Goal: Task Accomplishment & Management: Manage account settings

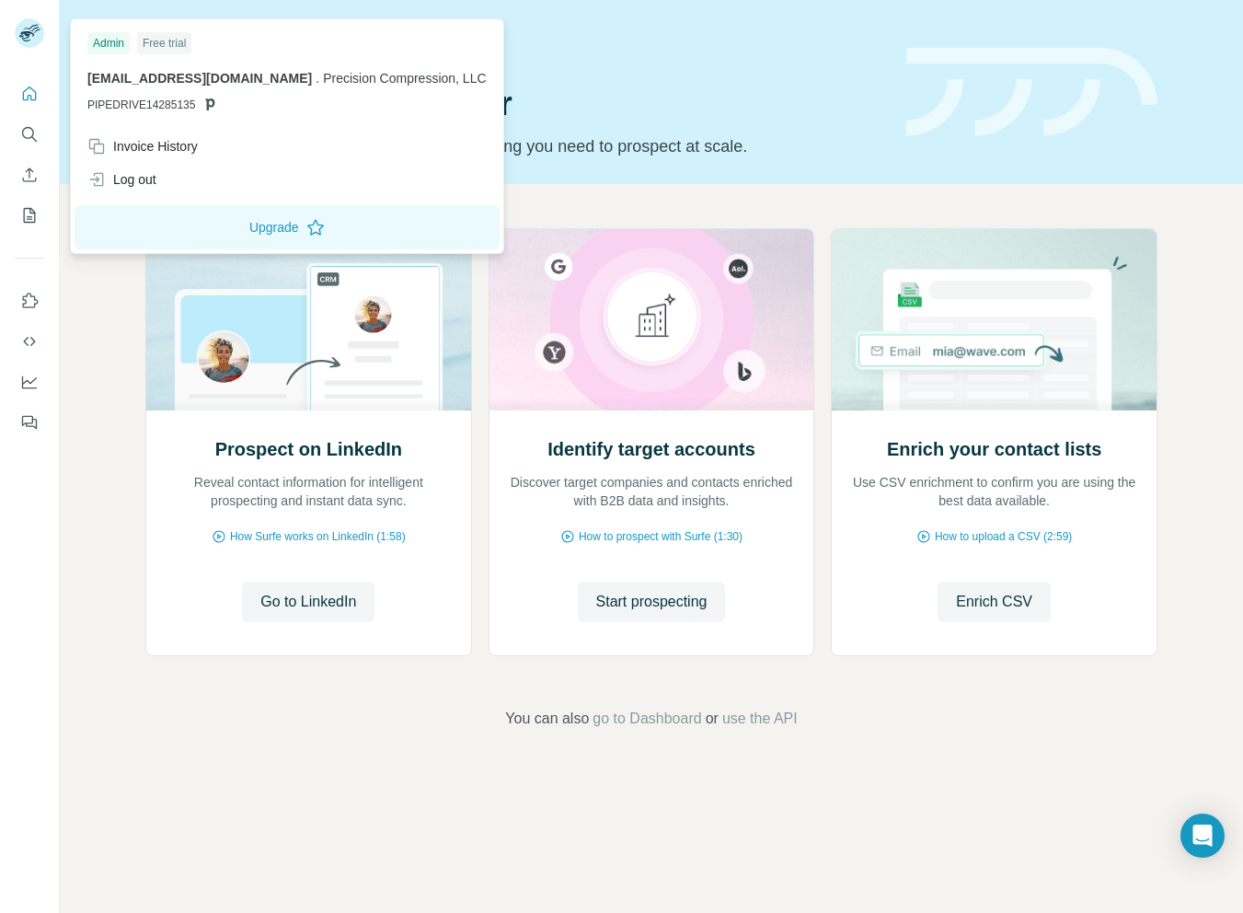
click at [19, 26] on rect at bounding box center [29, 32] width 29 height 29
click at [144, 187] on div "Log out" at bounding box center [121, 179] width 69 height 18
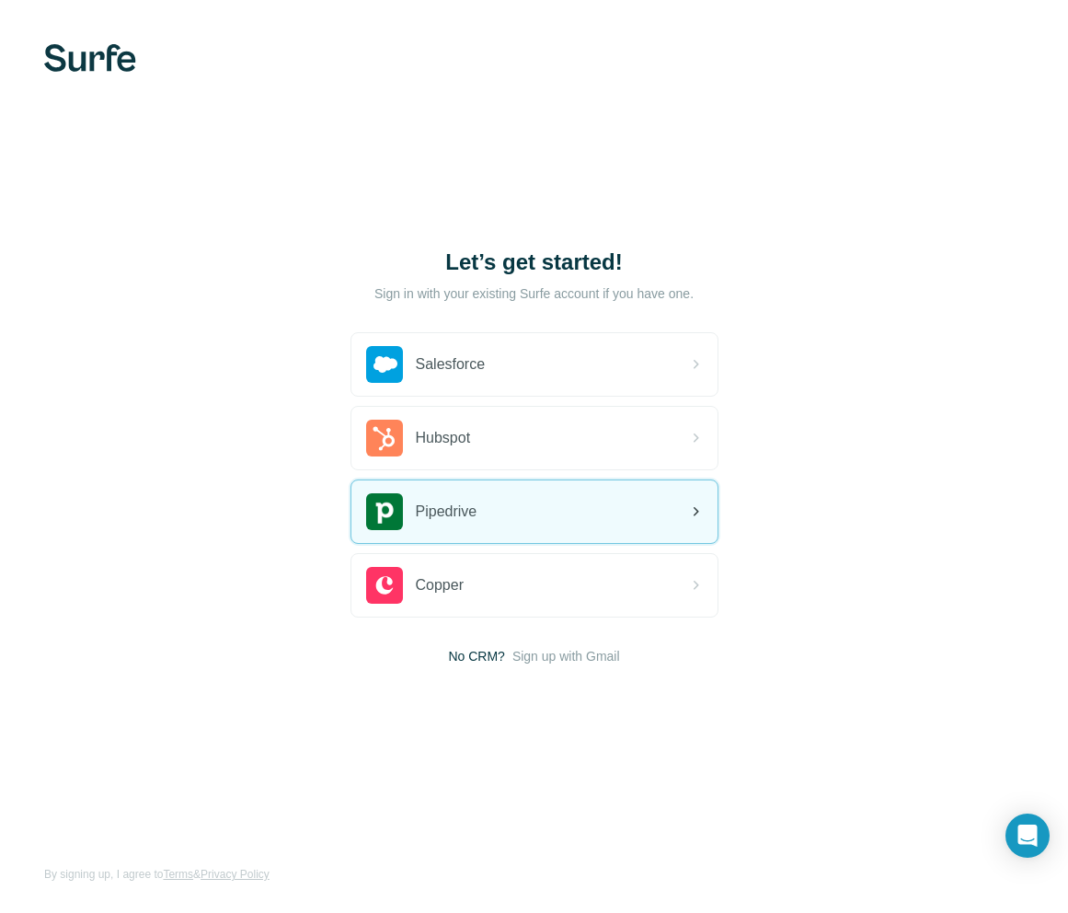
click at [519, 492] on div "Pipedrive" at bounding box center [535, 511] width 366 height 63
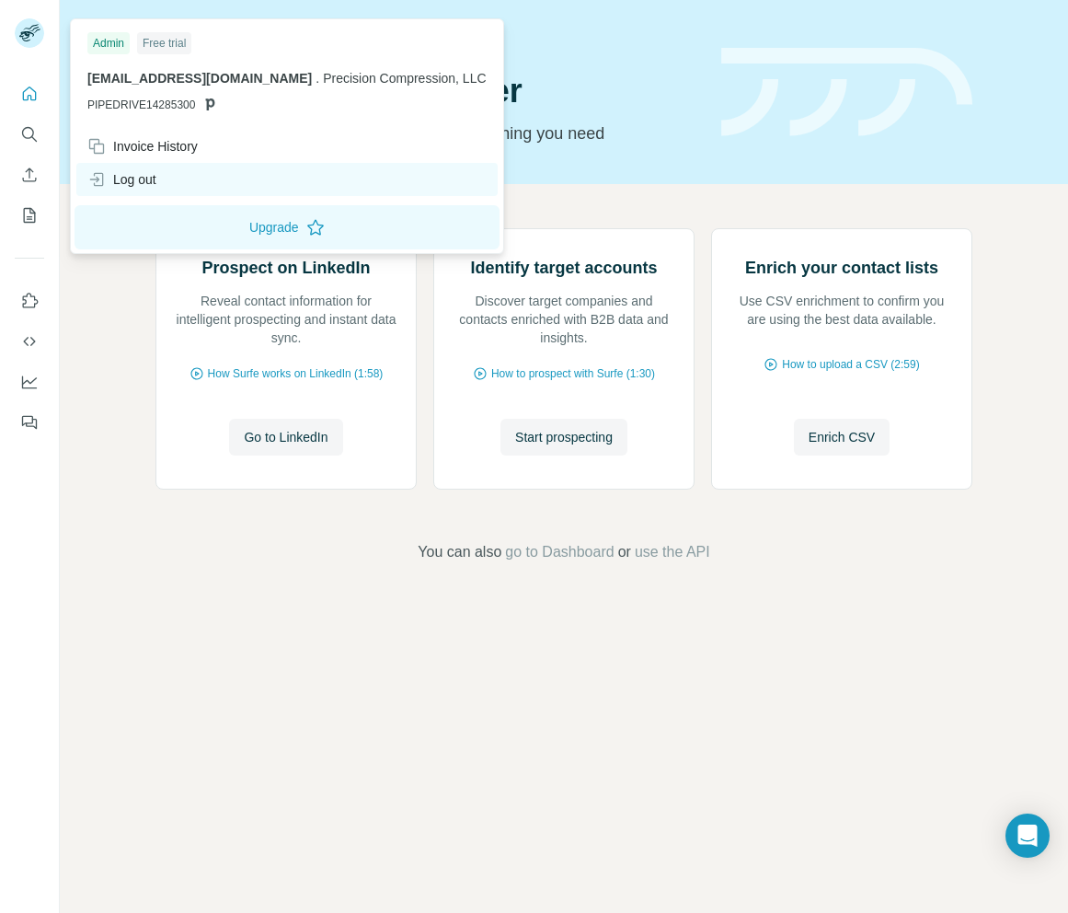
click at [152, 181] on div "Log out" at bounding box center [121, 179] width 69 height 18
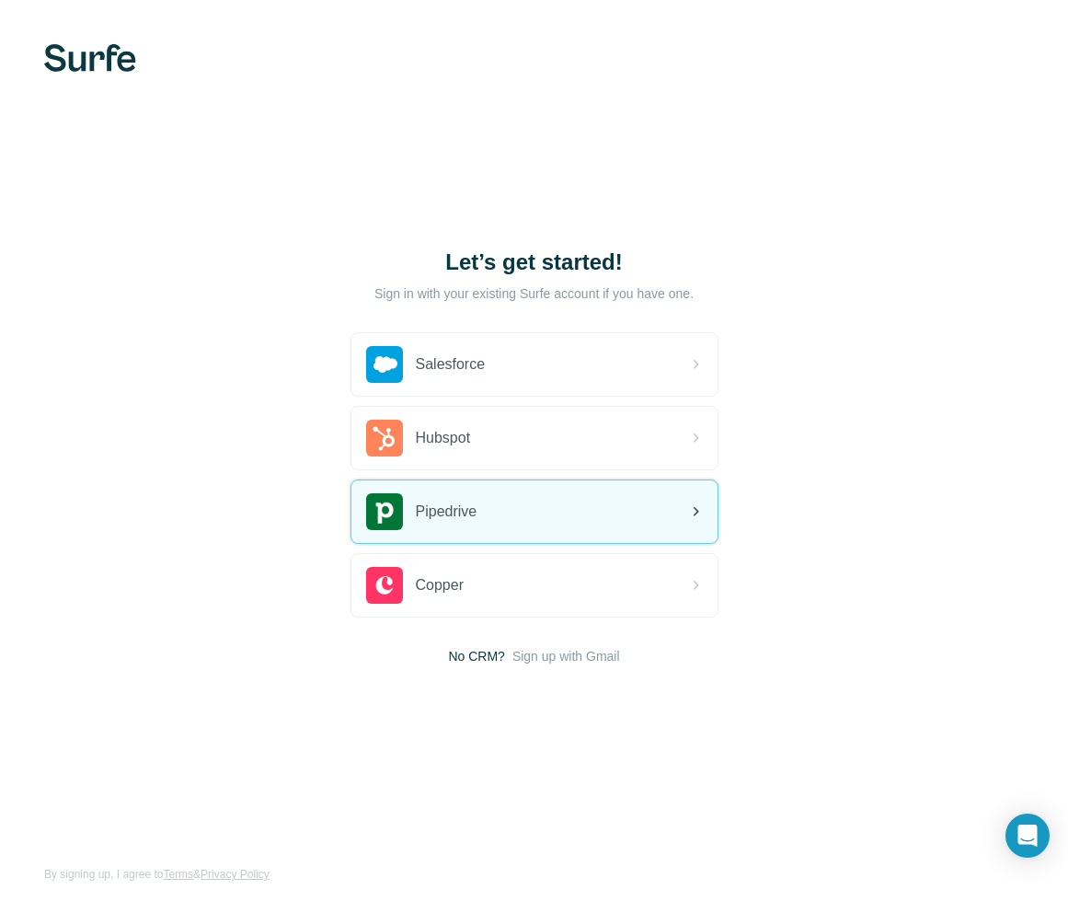
click at [482, 508] on div "Pipedrive" at bounding box center [535, 511] width 366 height 63
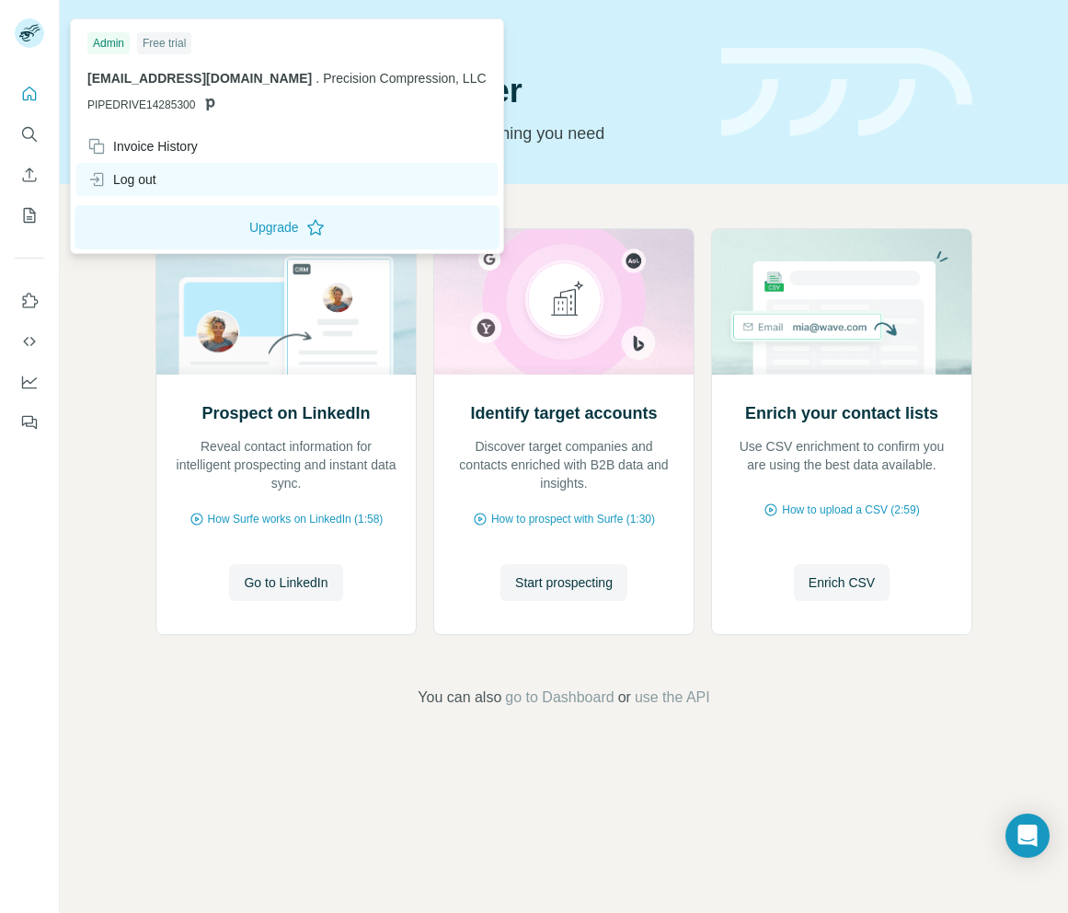
click at [179, 183] on div "Log out" at bounding box center [287, 179] width 422 height 33
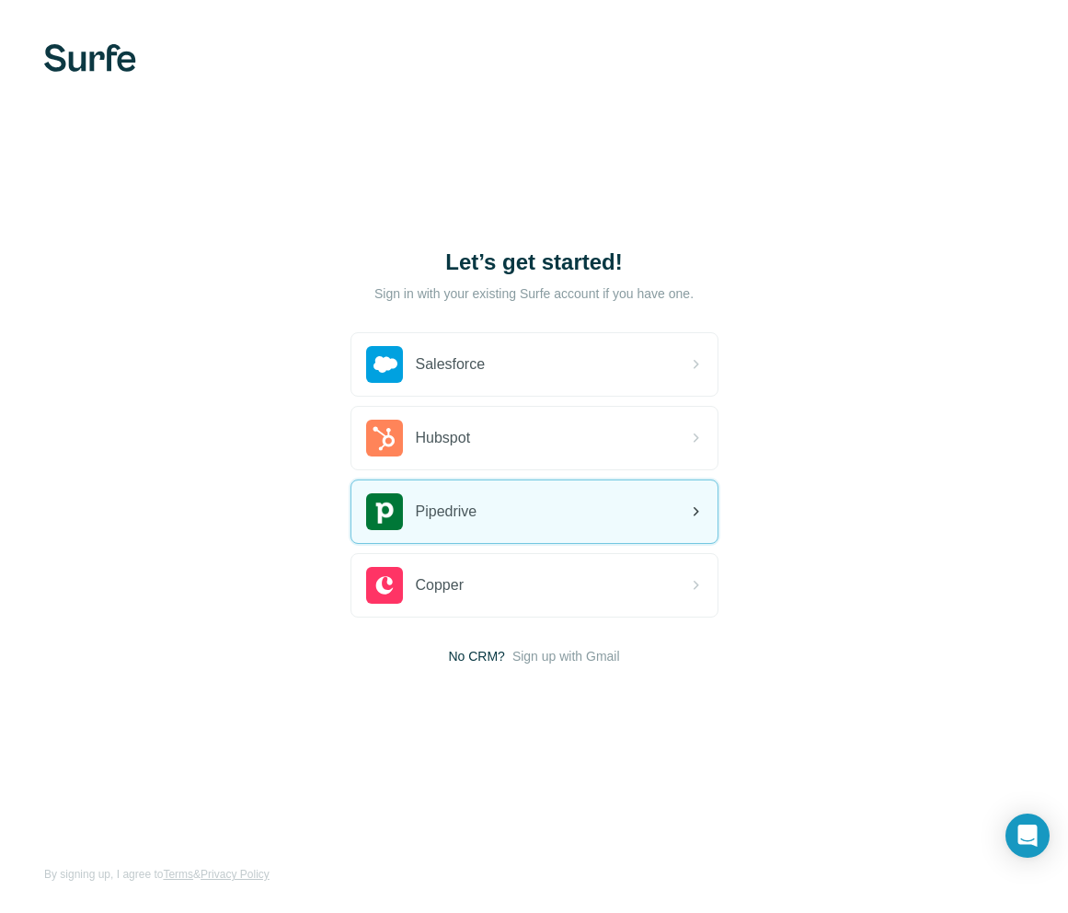
click at [504, 518] on div "Pipedrive" at bounding box center [535, 511] width 366 height 63
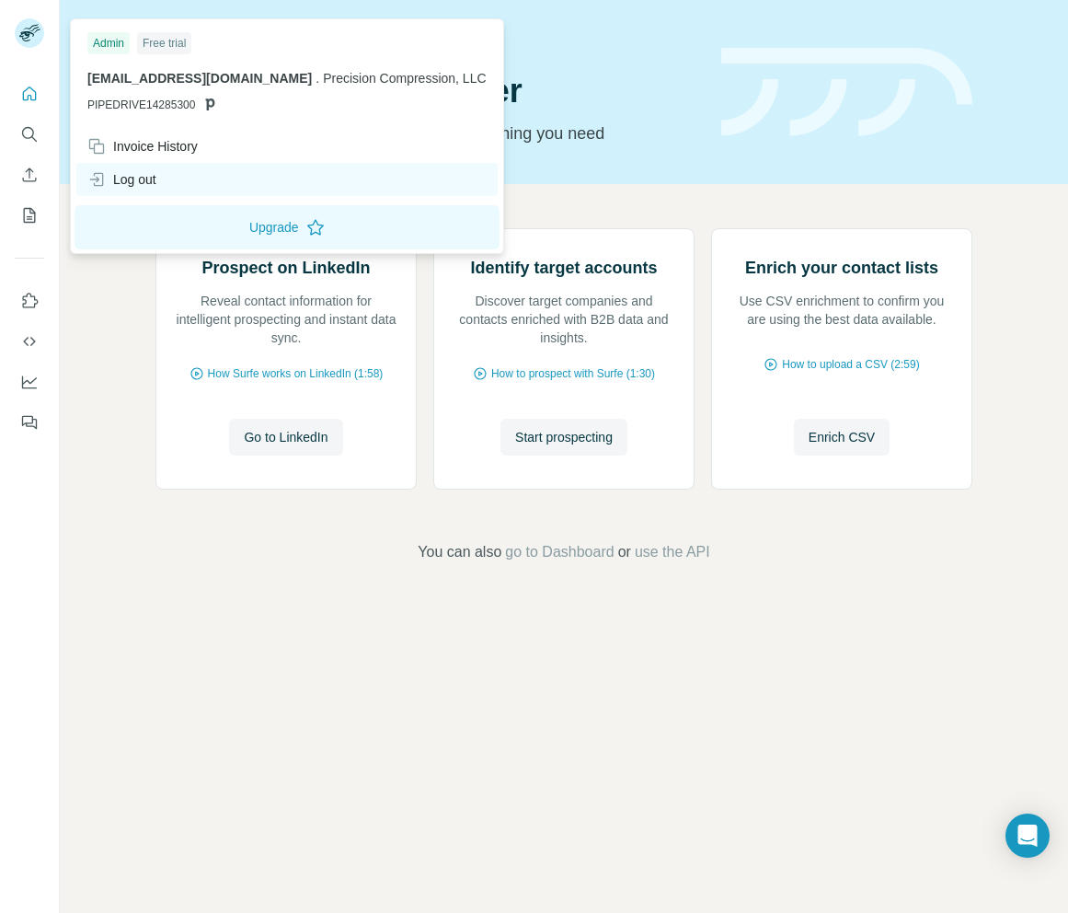
click at [161, 179] on div "Log out" at bounding box center [287, 179] width 422 height 33
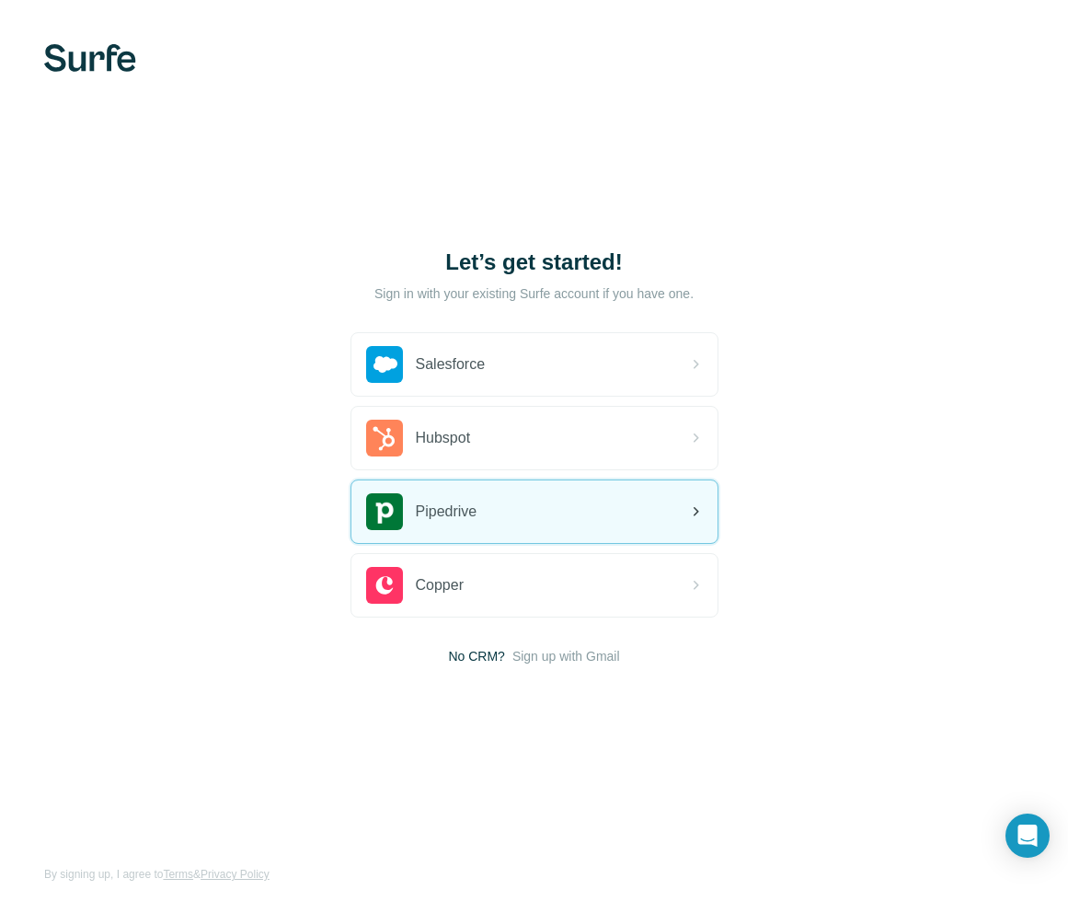
click at [533, 496] on div "Pipedrive" at bounding box center [535, 511] width 366 height 63
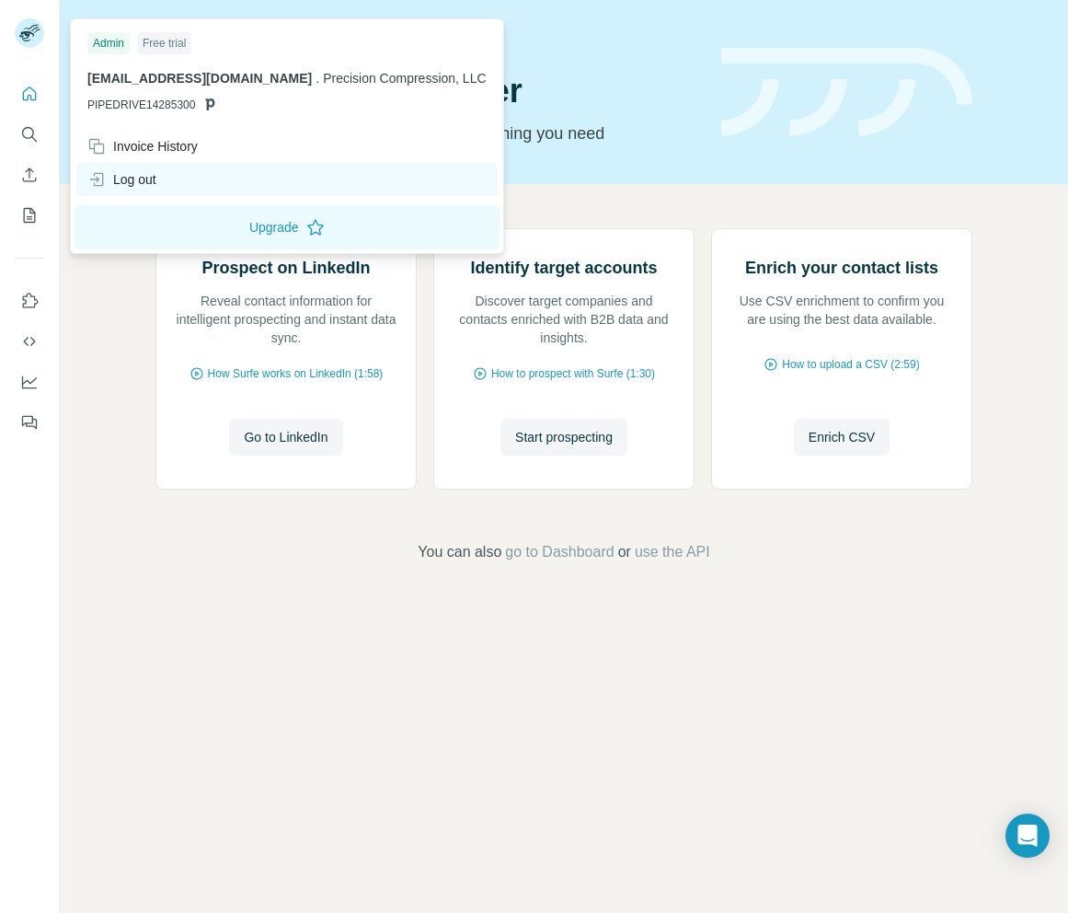
click at [161, 174] on div "Log out" at bounding box center [287, 179] width 422 height 33
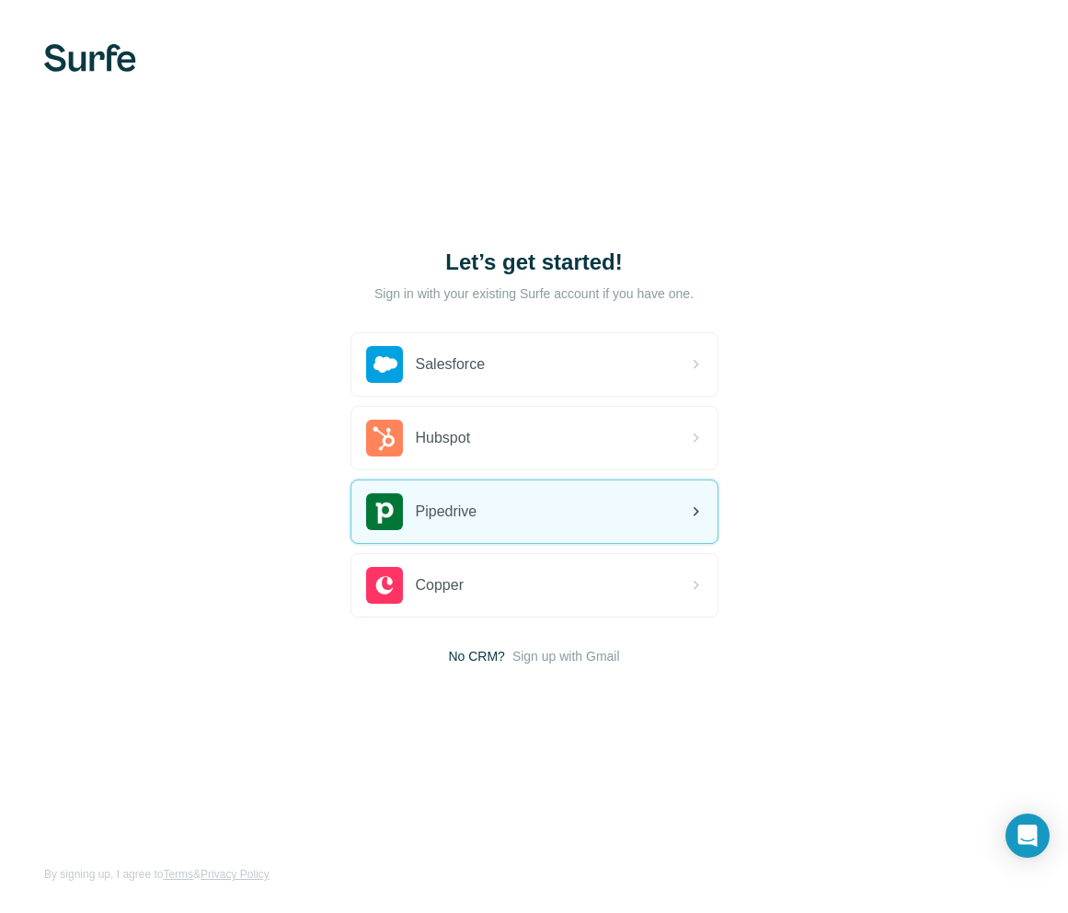
click at [535, 516] on div "Pipedrive" at bounding box center [535, 511] width 366 height 63
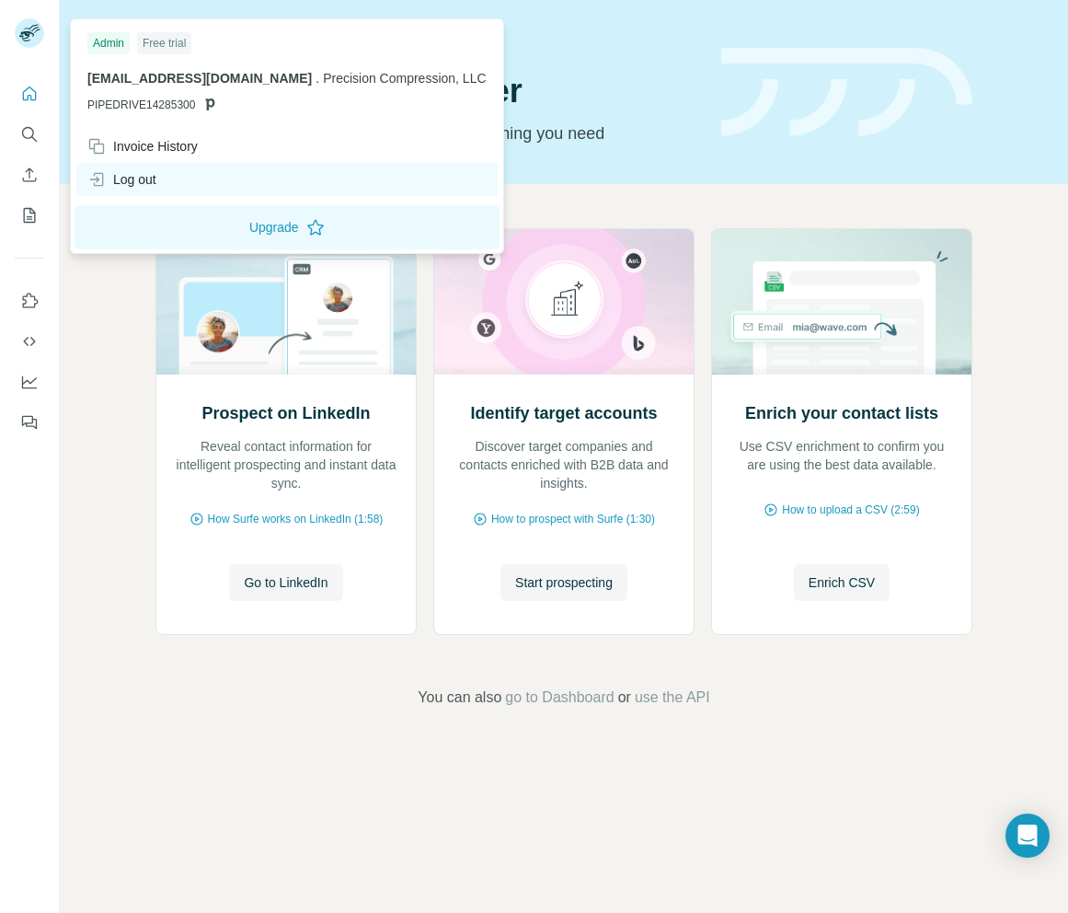
click at [142, 175] on div "Log out" at bounding box center [121, 179] width 69 height 18
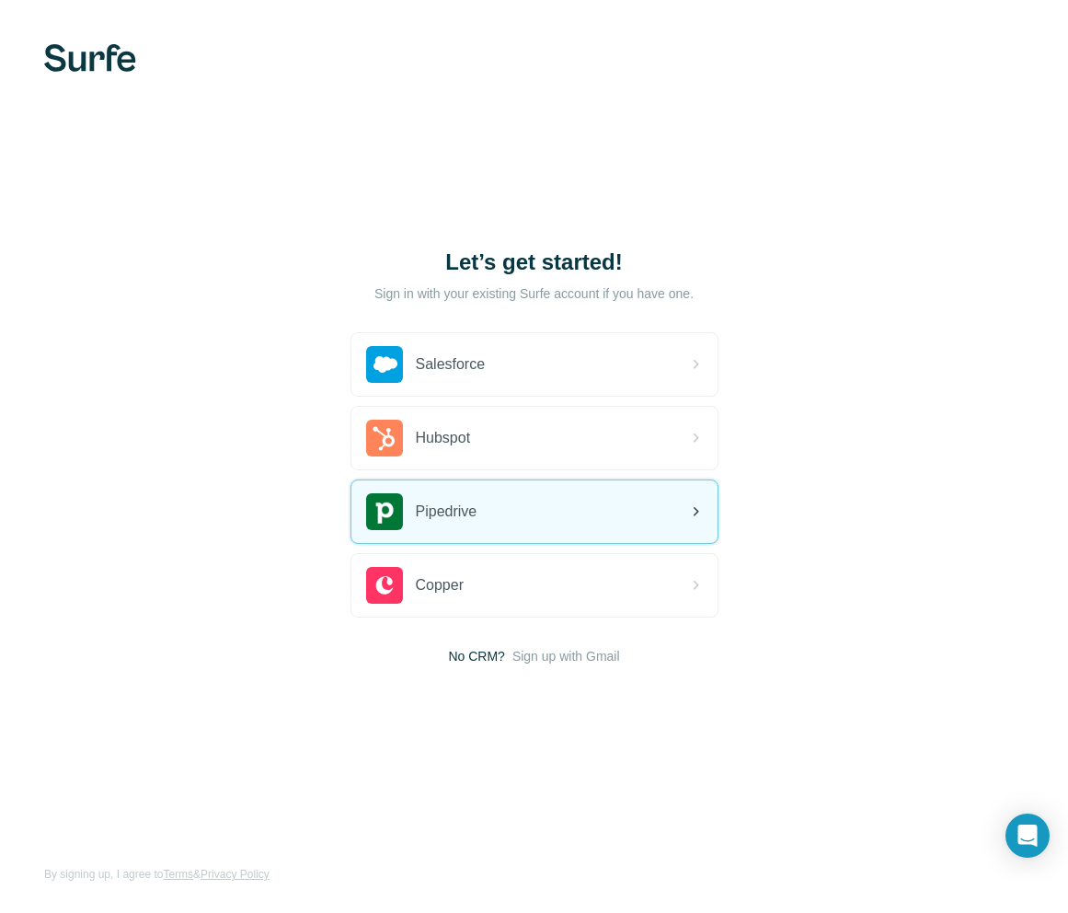
click at [512, 511] on div "Pipedrive" at bounding box center [535, 511] width 366 height 63
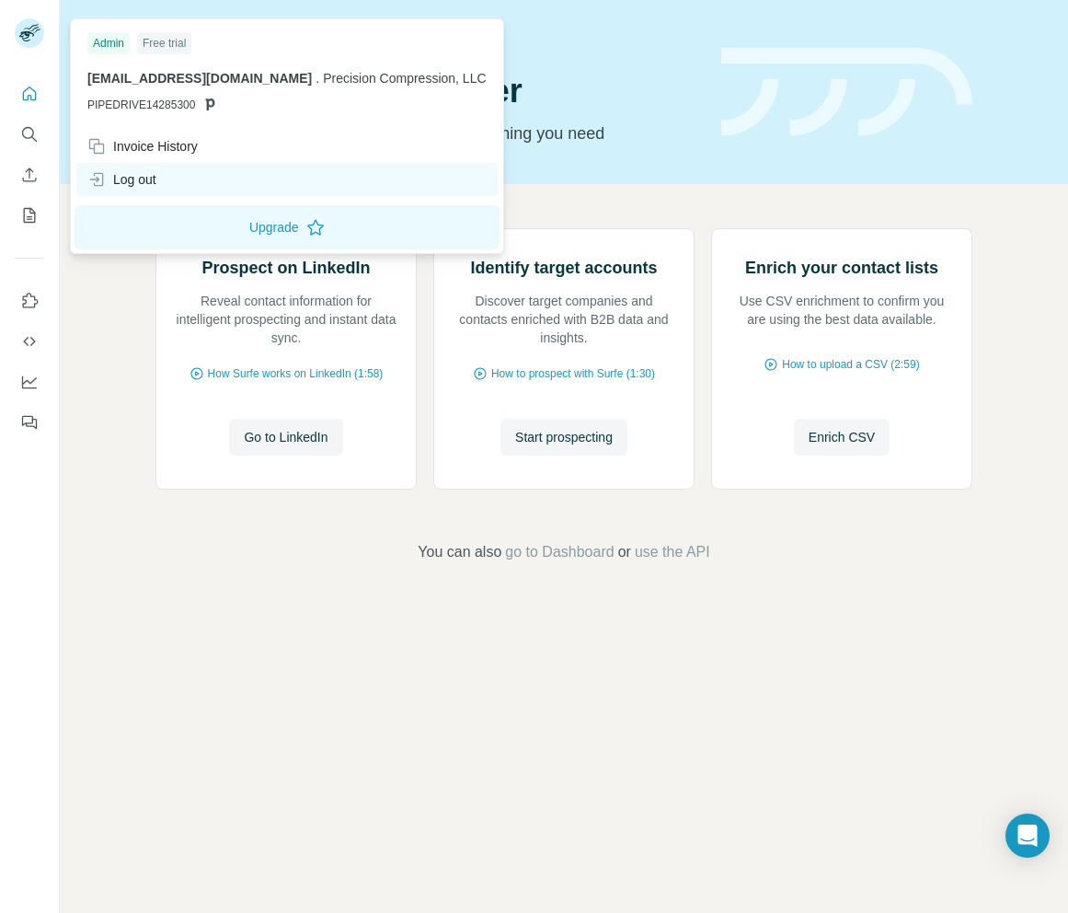
click at [156, 173] on div "Log out" at bounding box center [121, 179] width 69 height 18
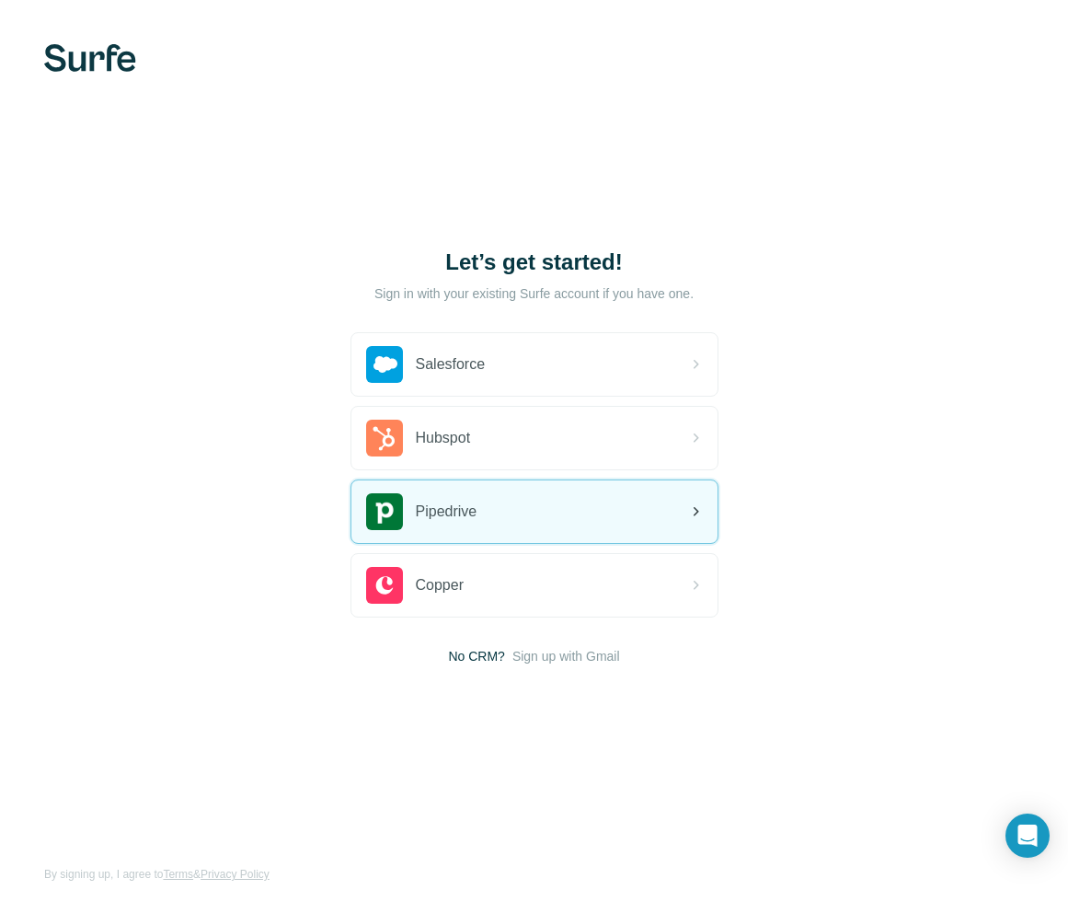
click at [503, 515] on div "Pipedrive" at bounding box center [535, 511] width 366 height 63
